Goal: Register for event/course

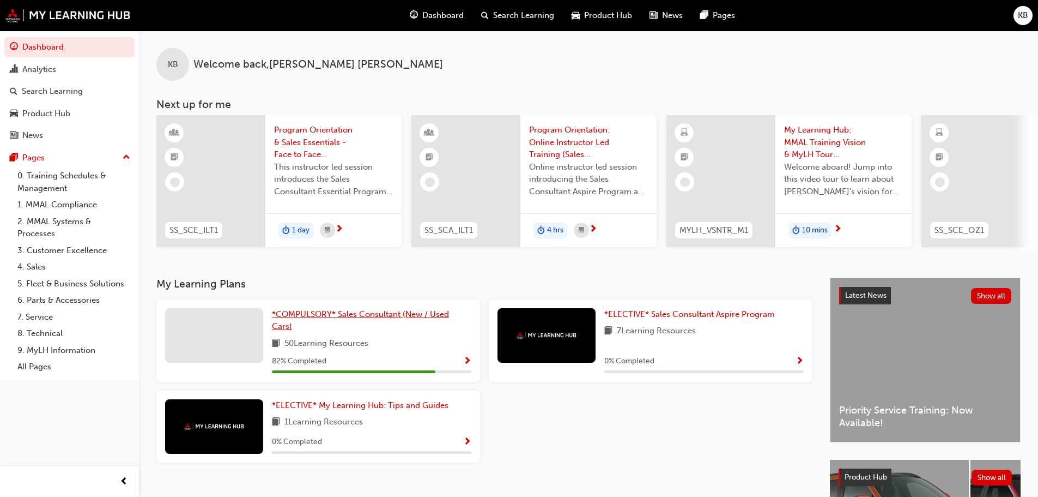
click at [329, 320] on span "*COMPULSORY* Sales Consultant (New / Used Cars)" at bounding box center [360, 320] width 177 height 22
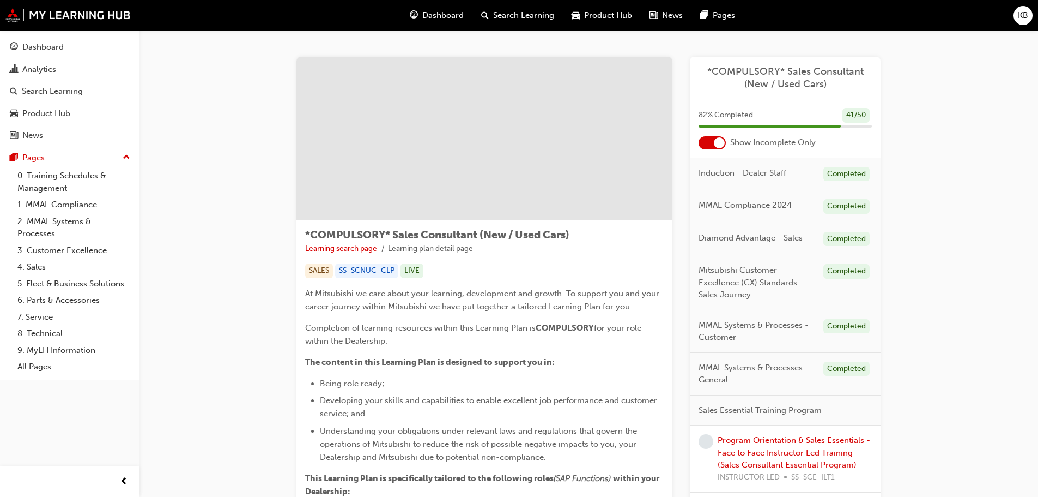
click at [718, 144] on div at bounding box center [719, 142] width 11 height 11
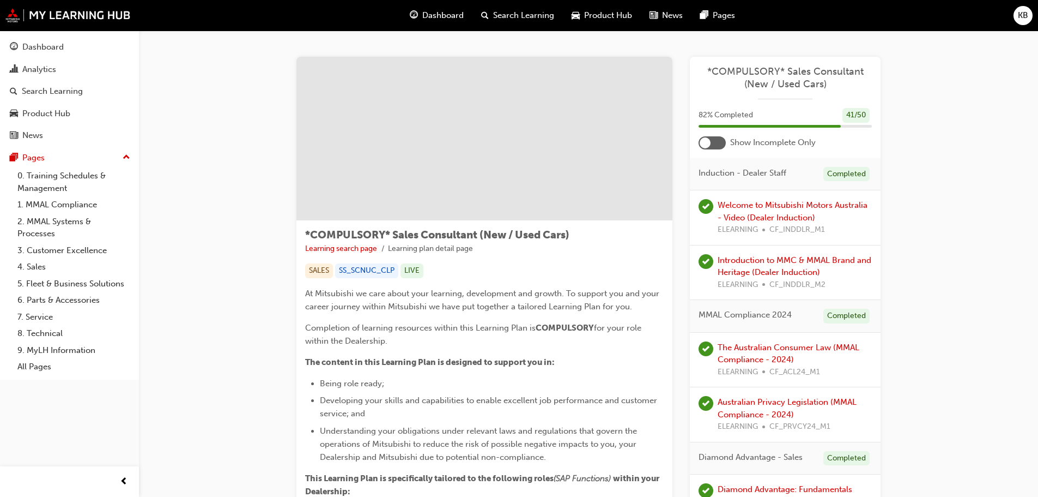
click at [713, 144] on div at bounding box center [712, 142] width 27 height 13
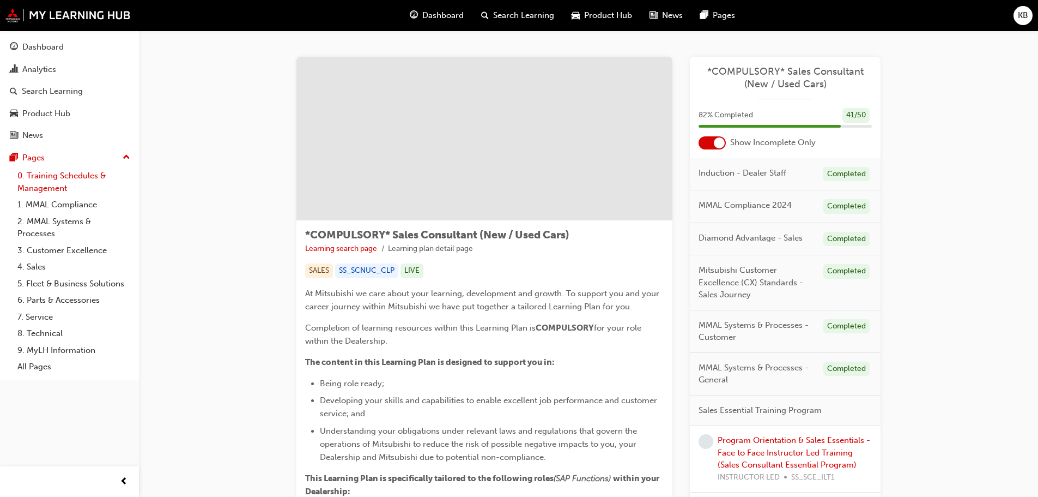
click at [58, 177] on link "0. Training Schedules & Management" at bounding box center [74, 181] width 122 height 29
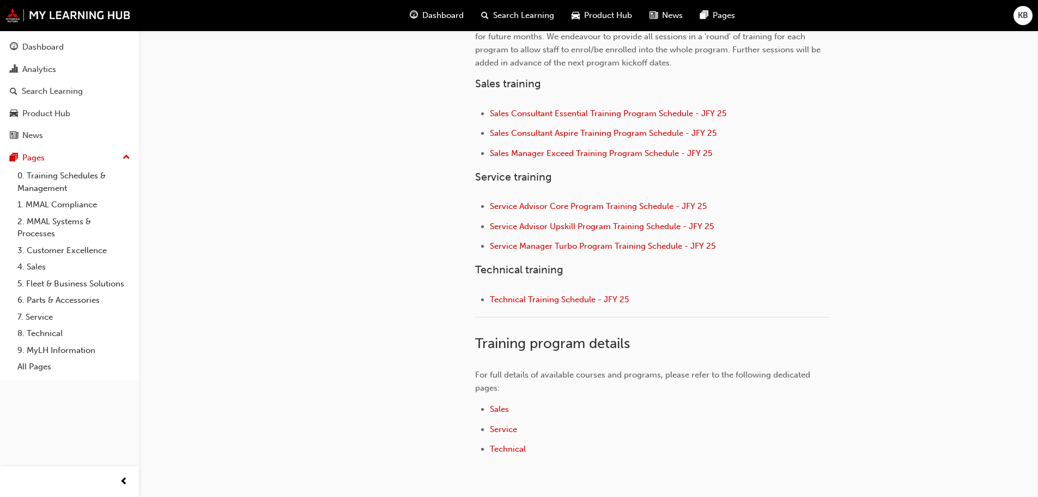
scroll to position [267, 0]
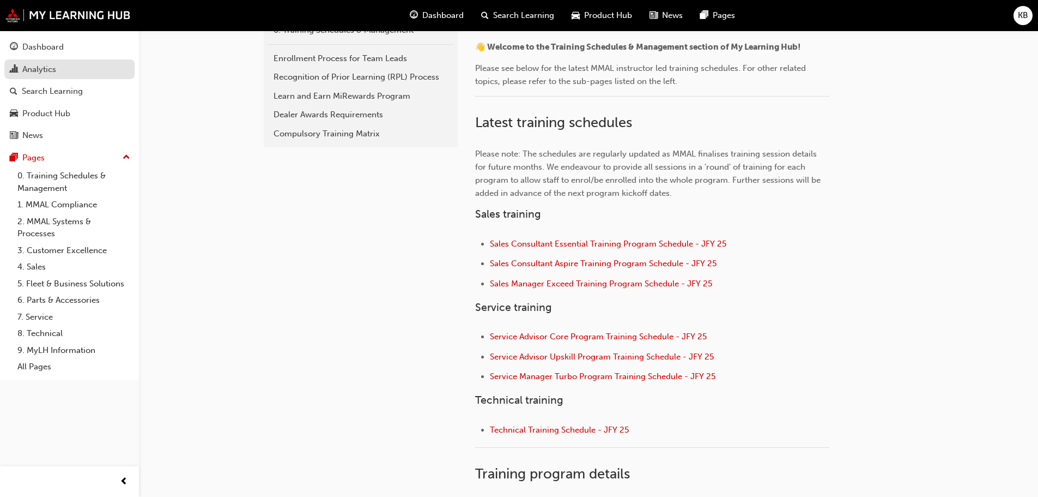
click at [60, 75] on div "Analytics" at bounding box center [69, 70] width 119 height 14
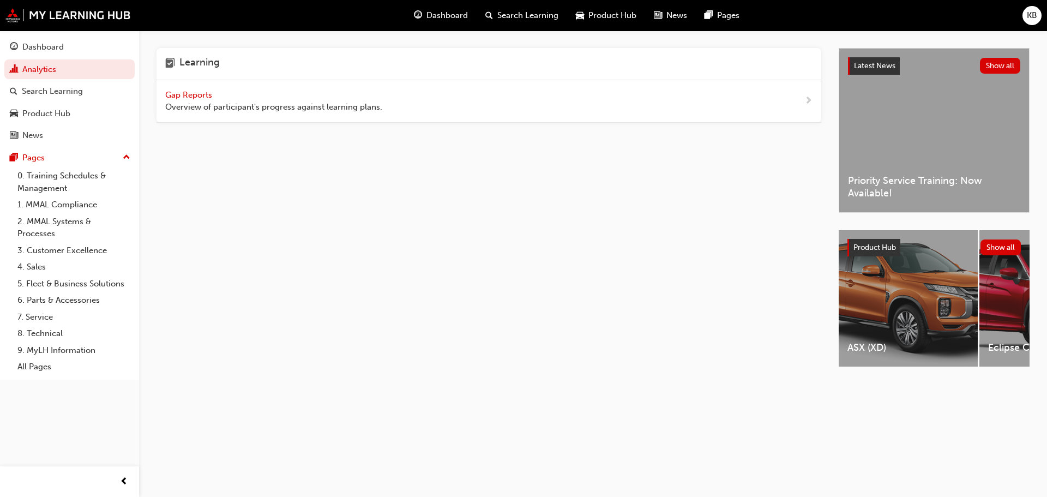
click at [197, 92] on span "Gap Reports" at bounding box center [189, 95] width 49 height 10
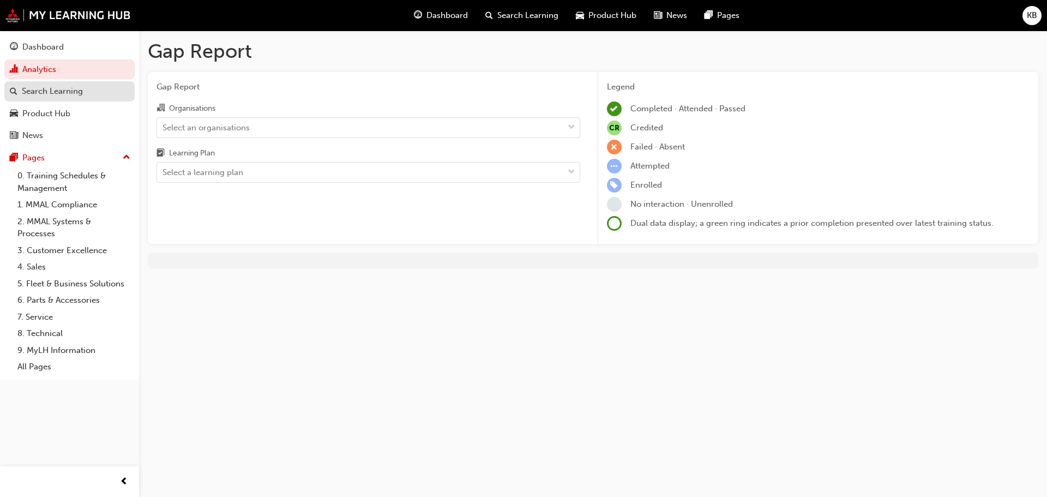
click at [44, 87] on div "Search Learning" at bounding box center [52, 91] width 61 height 13
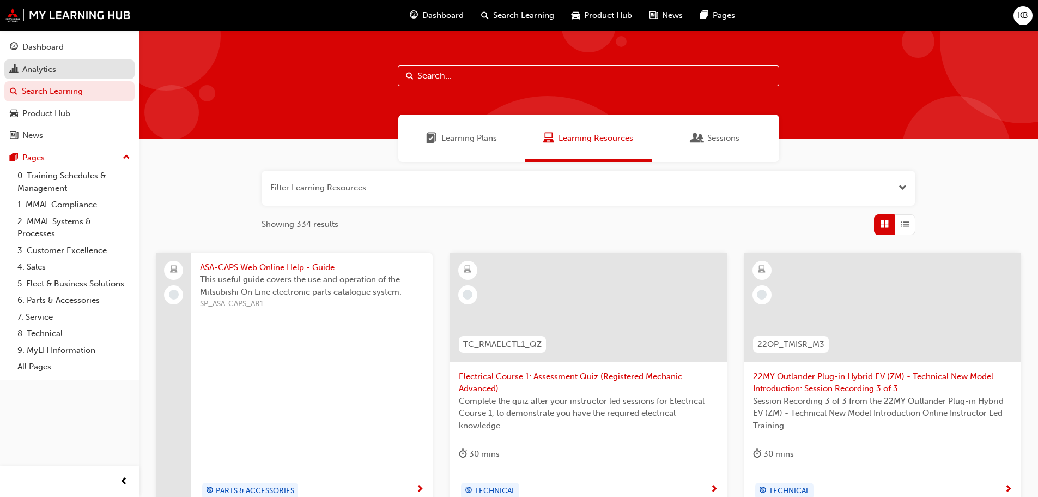
click at [53, 72] on div "Analytics" at bounding box center [39, 69] width 34 height 13
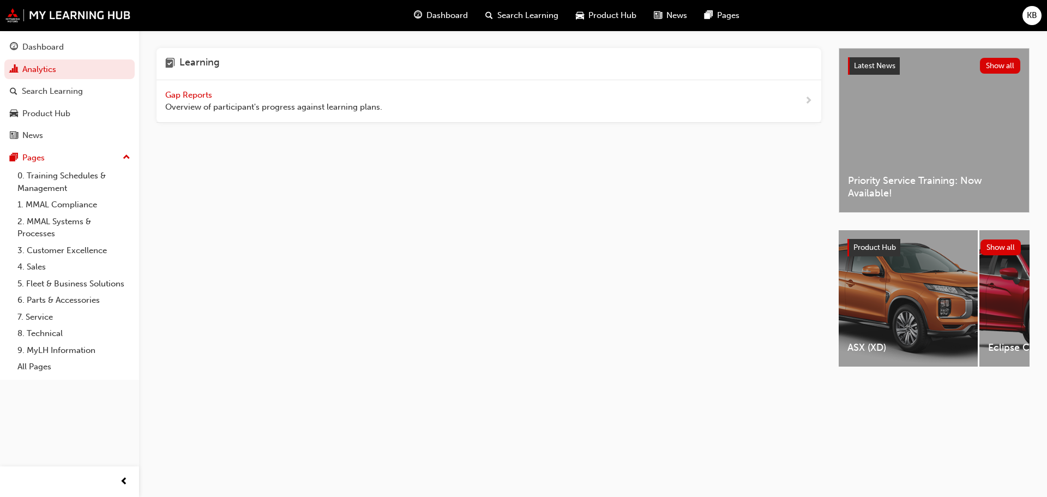
click at [182, 93] on span "Gap Reports" at bounding box center [189, 95] width 49 height 10
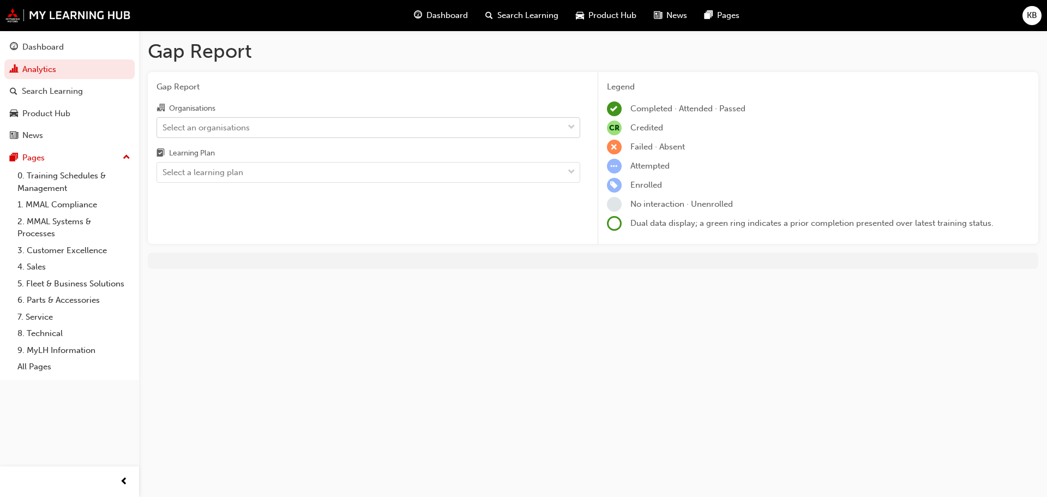
click at [270, 122] on div "Select an organisations" at bounding box center [360, 127] width 406 height 19
click at [164, 122] on input "Organisations Select an organisations" at bounding box center [162, 126] width 1 height 9
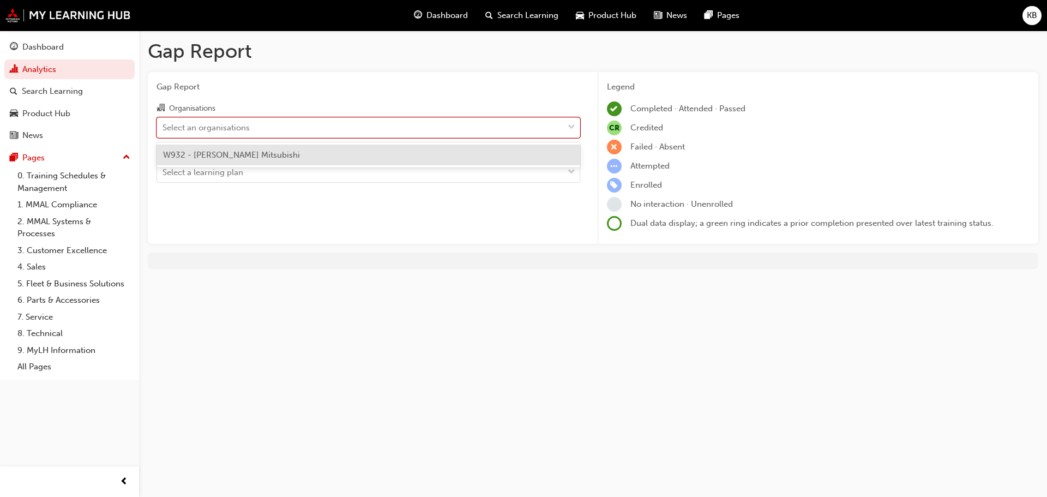
click at [270, 122] on div "Select an organisations" at bounding box center [360, 127] width 406 height 19
click at [164, 122] on input "Organisations option W932 - Morley Mitsubishi focused, 1 of 1. 1 result availab…" at bounding box center [162, 126] width 1 height 9
click at [269, 123] on div "Select an organisations" at bounding box center [360, 127] width 406 height 19
click at [164, 123] on input "Organisations option W932 - Morley Mitsubishi focused, 1 of 1. 1 result availab…" at bounding box center [162, 126] width 1 height 9
click at [261, 154] on div "W932 - Morley Mitsubishi" at bounding box center [368, 154] width 424 height 21
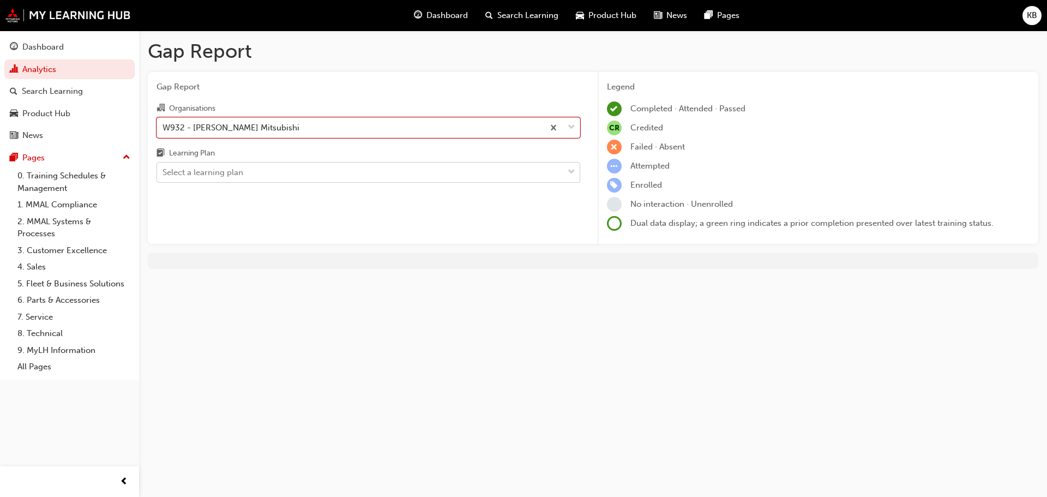
click at [251, 172] on div "Select a learning plan" at bounding box center [360, 172] width 406 height 19
click at [164, 172] on input "Learning Plan Select a learning plan" at bounding box center [162, 171] width 1 height 9
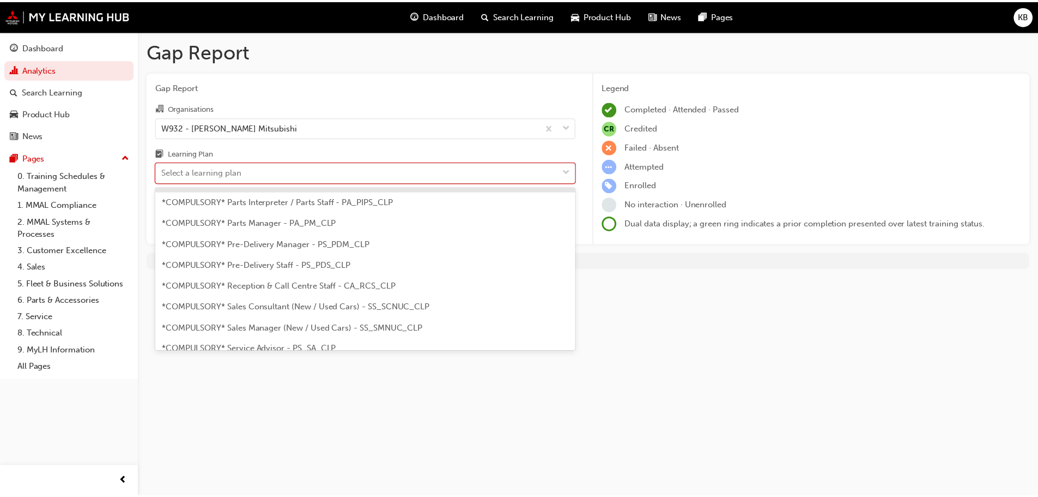
scroll to position [324, 0]
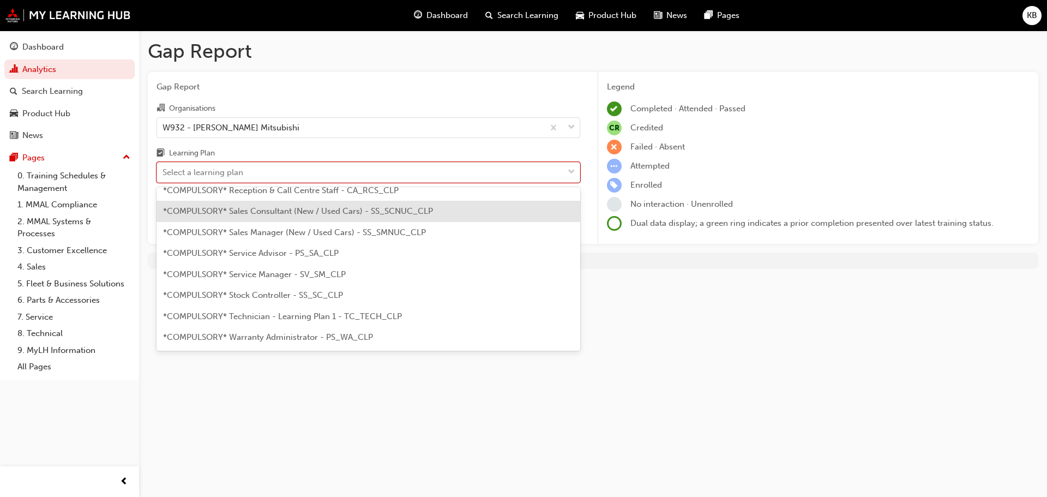
click at [299, 218] on div "*COMPULSORY* Sales Consultant (New / Used Cars) - SS_SCNUC_CLP" at bounding box center [368, 211] width 424 height 21
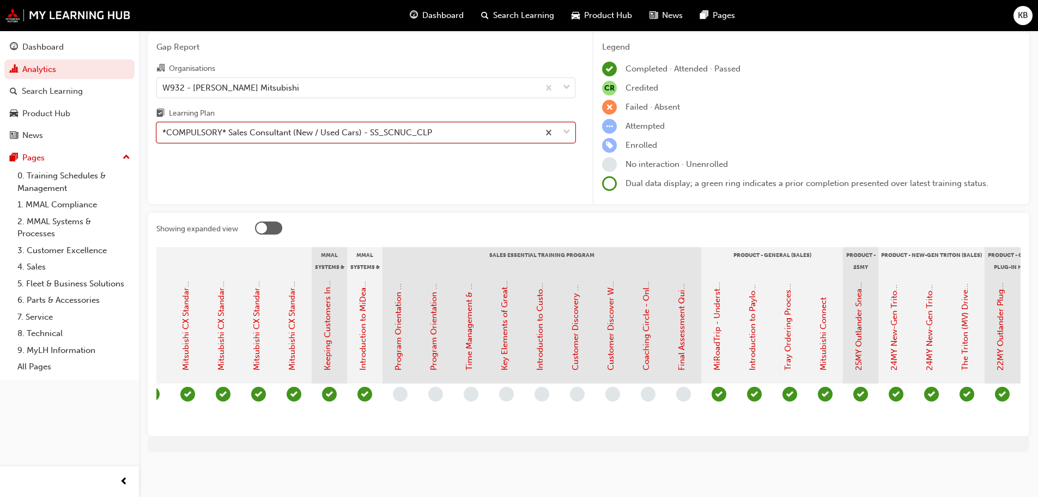
scroll to position [0, 762]
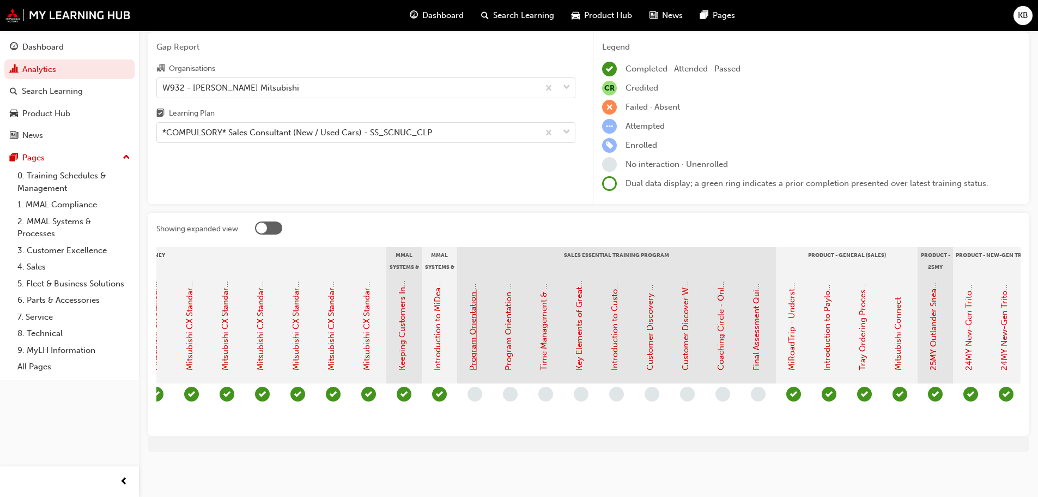
click at [475, 334] on link "Program Orientation & Sales Essentials - Face to Face Instructor Led Training (…" at bounding box center [473, 154] width 10 height 431
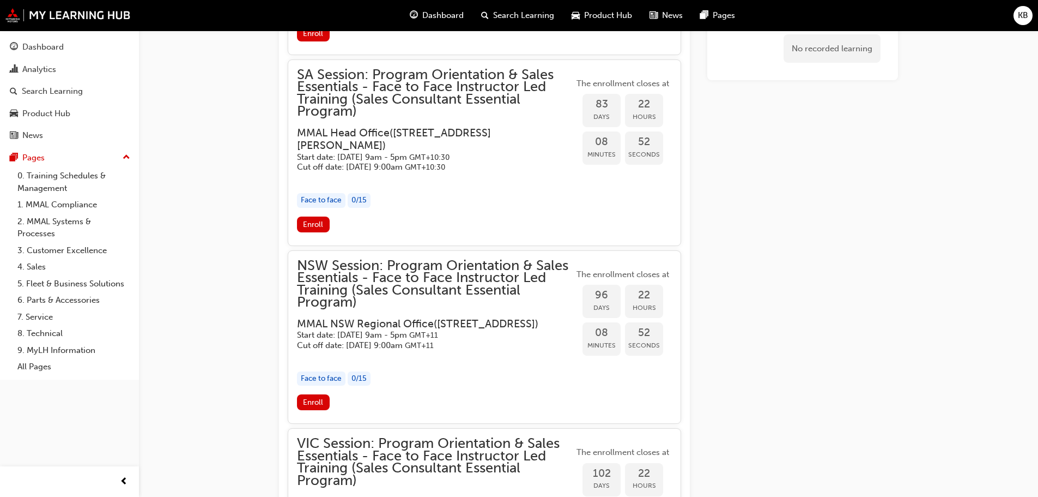
scroll to position [1883, 0]
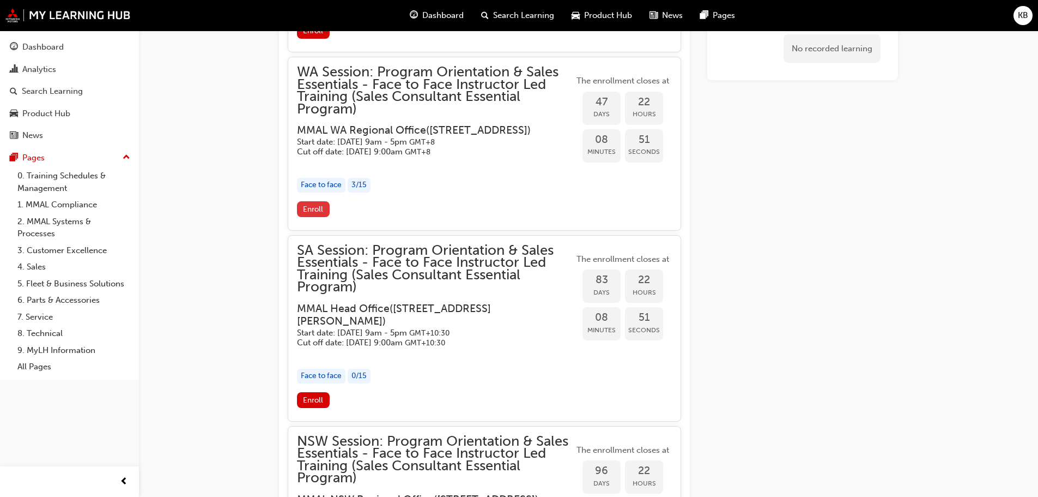
click at [314, 214] on span "Enroll" at bounding box center [313, 208] width 20 height 9
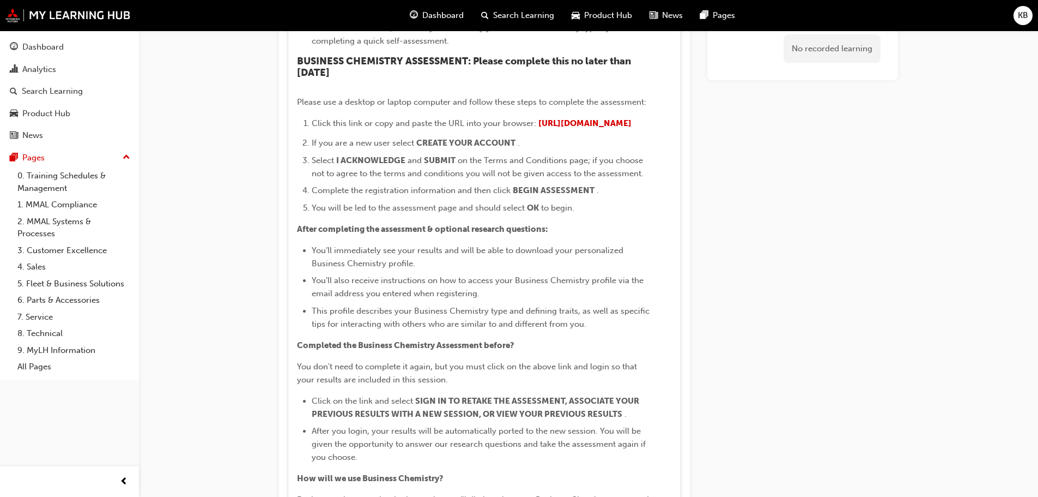
scroll to position [2373, 0]
